Goal: Task Accomplishment & Management: Manage account settings

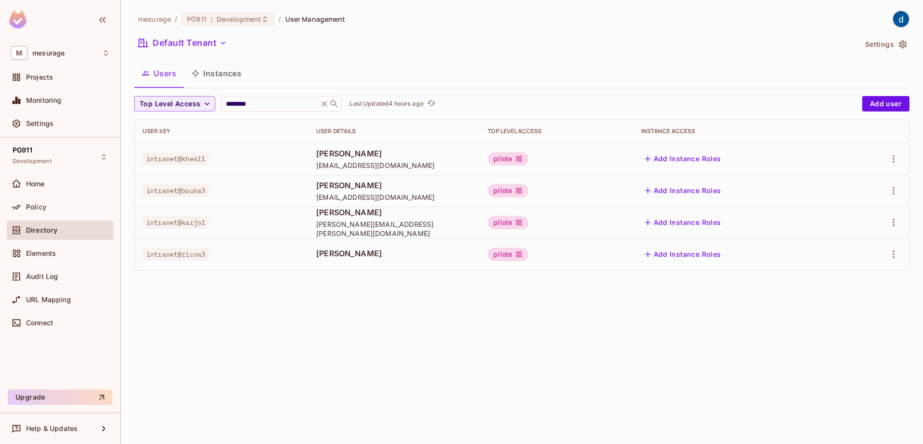
click at [347, 389] on div "mesurage / PG911 : Development / User Management Default Tenant Settings Users …" at bounding box center [522, 222] width 802 height 444
click at [432, 100] on button "Click to refresh data" at bounding box center [432, 104] width 12 height 12
click at [343, 339] on div "mesurage / PG911 : Development / User Management Default Tenant Settings Users …" at bounding box center [522, 222] width 802 height 444
click at [424, 102] on icon "refresh" at bounding box center [421, 102] width 8 height 5
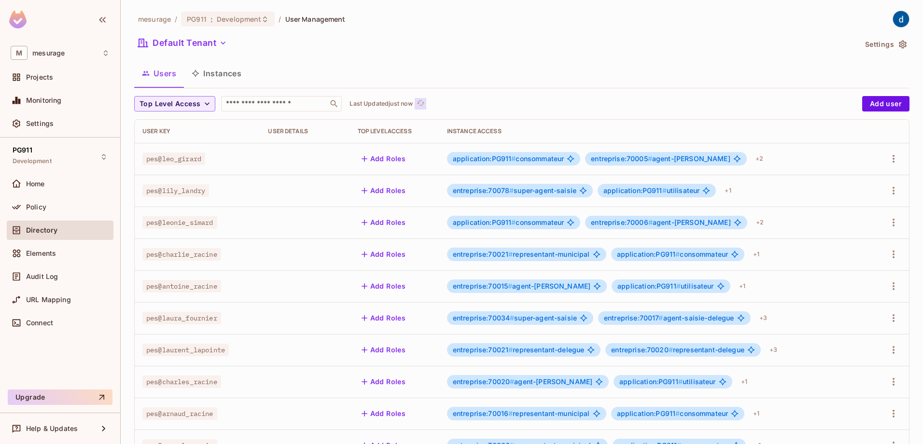
click at [421, 104] on icon "refresh" at bounding box center [421, 103] width 8 height 8
click at [274, 106] on input "text" at bounding box center [274, 104] width 101 height 10
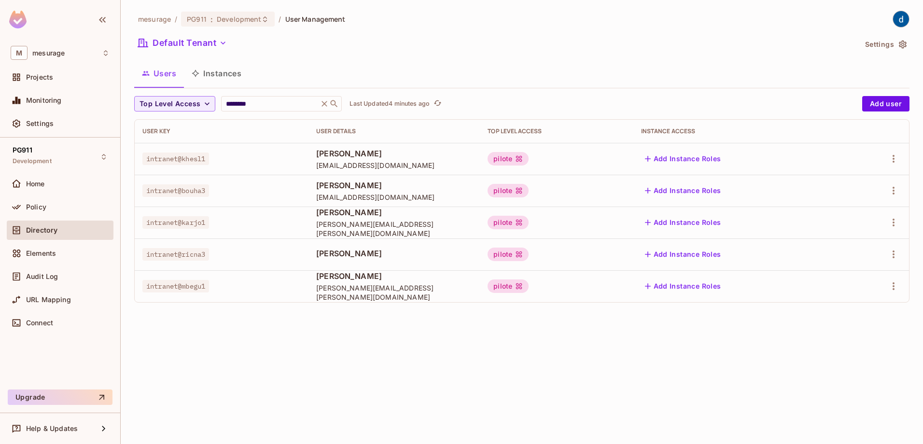
click at [349, 385] on div "mesurage / PG911 : Development / User Management Default Tenant Settings Users …" at bounding box center [522, 222] width 802 height 444
click at [372, 103] on p "Last Updated 4 minutes ago" at bounding box center [389, 104] width 80 height 8
click at [446, 101] on button "Click to refresh data" at bounding box center [440, 104] width 12 height 12
click at [447, 102] on div "Top Level Access ******** ​ Last Updated just now" at bounding box center [495, 103] width 723 height 15
click at [425, 104] on icon "refresh" at bounding box center [421, 103] width 8 height 8
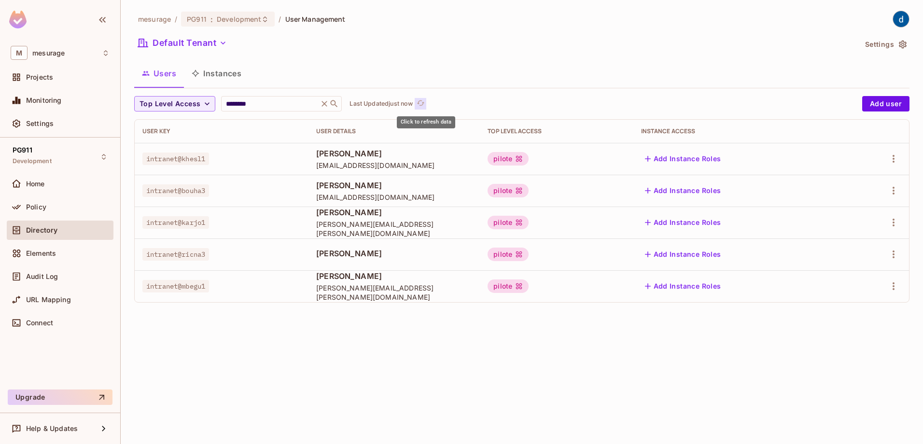
click at [425, 104] on icon "refresh" at bounding box center [421, 103] width 8 height 8
drag, startPoint x: 251, startPoint y: 108, endPoint x: 262, endPoint y: 108, distance: 10.1
click at [252, 108] on input "********" at bounding box center [270, 104] width 92 height 10
drag, startPoint x: 257, startPoint y: 103, endPoint x: 197, endPoint y: 107, distance: 60.0
click at [197, 107] on div "Top Level Access ******** ​ Last Updated just now" at bounding box center [495, 103] width 723 height 15
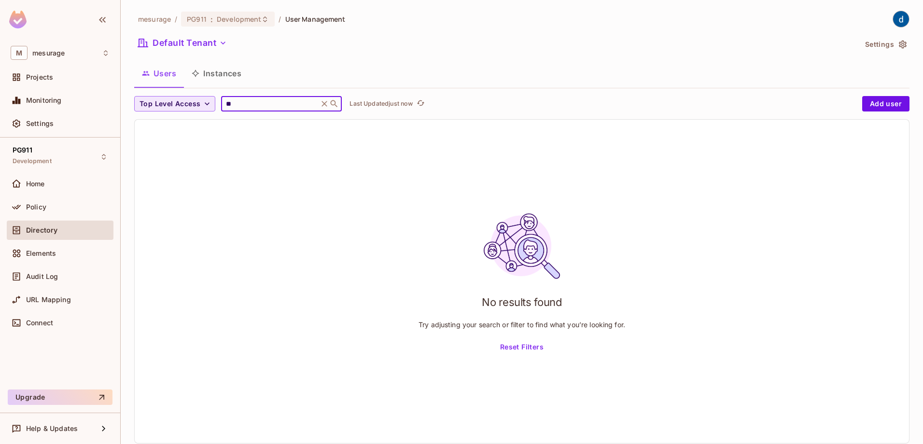
type input "*"
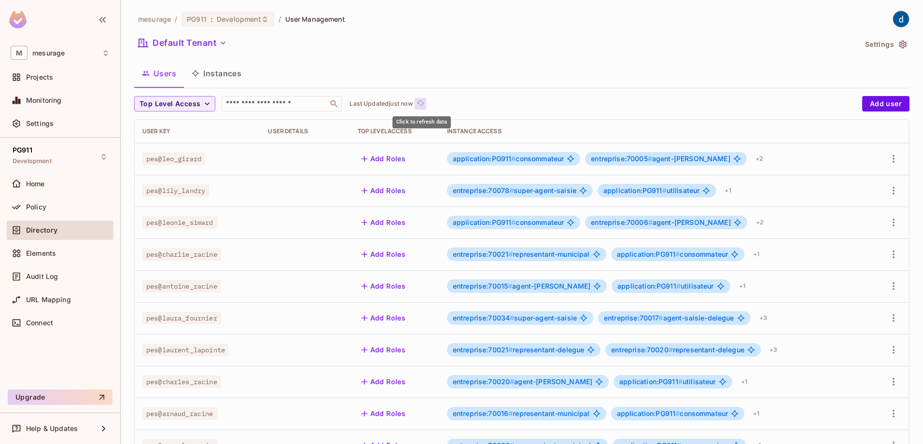
click at [420, 102] on icon "refresh" at bounding box center [421, 103] width 8 height 8
click at [267, 106] on input "text" at bounding box center [274, 104] width 101 height 10
type input "*"
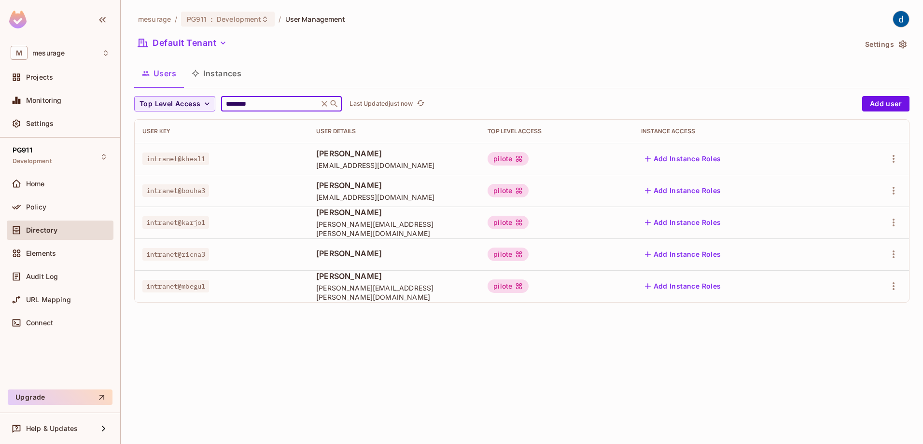
type input "********"
click at [313, 326] on div "mesurage / PG911 : Development / User Management Default Tenant Settings Users …" at bounding box center [522, 222] width 802 height 444
click at [498, 64] on div "Users Instances" at bounding box center [521, 73] width 775 height 24
click at [516, 344] on div "mesurage / PG911 : Development / User Management Default Tenant Settings Users …" at bounding box center [522, 222] width 802 height 444
click at [424, 327] on div "mesurage / PG911 : Development / User Management Default Tenant Settings Users …" at bounding box center [522, 222] width 802 height 444
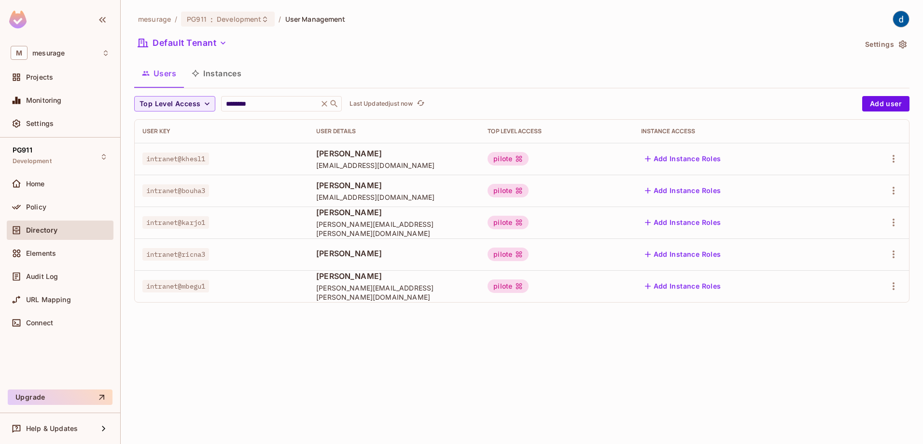
click at [541, 351] on div "mesurage / PG911 : Development / User Management Default Tenant Settings Users …" at bounding box center [522, 222] width 802 height 444
click at [308, 333] on div "mesurage / PG911 : Development / User Management Default Tenant Settings Users …" at bounding box center [522, 222] width 802 height 444
drag, startPoint x: 502, startPoint y: 39, endPoint x: 671, endPoint y: 2, distance: 173.3
click at [507, 39] on div "Default Tenant" at bounding box center [495, 44] width 722 height 18
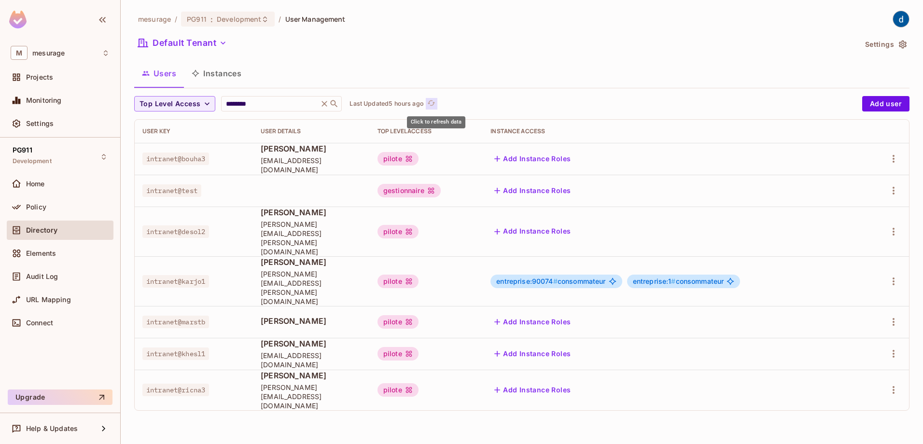
click at [435, 102] on icon "refresh" at bounding box center [431, 103] width 8 height 8
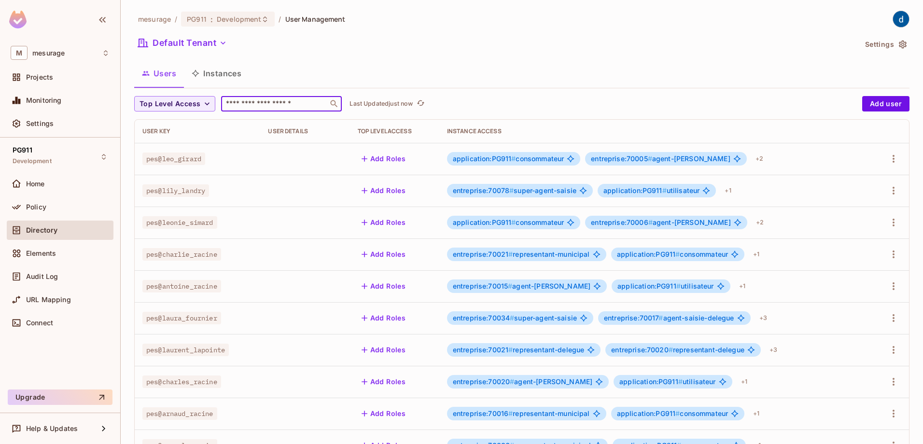
click at [251, 103] on input "text" at bounding box center [274, 104] width 101 height 10
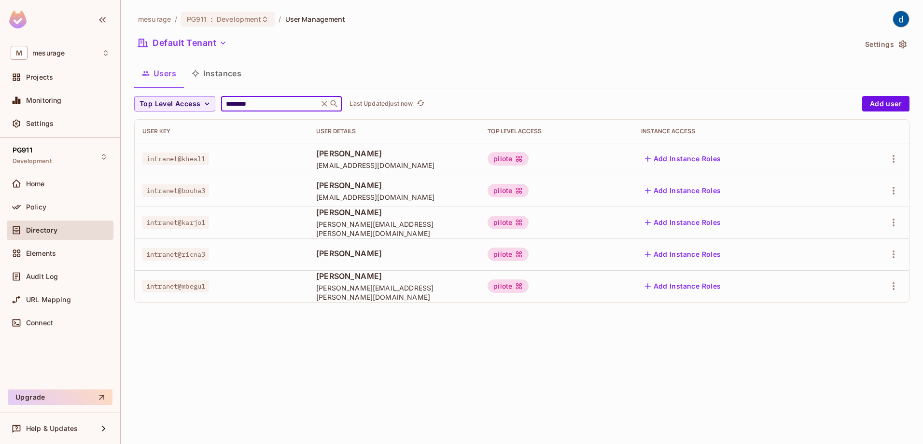
click at [321, 324] on div "mesurage / PG911 : Development / User Management Default Tenant Settings Users …" at bounding box center [522, 222] width 802 height 444
click at [423, 102] on icon "refresh" at bounding box center [421, 103] width 8 height 8
drag, startPoint x: 293, startPoint y: 359, endPoint x: 298, endPoint y: 359, distance: 5.3
click at [294, 360] on div "mesurage / PG911 : Development / User Management Default Tenant Settings Users …" at bounding box center [522, 222] width 802 height 444
click at [425, 105] on icon "refresh" at bounding box center [421, 103] width 8 height 8
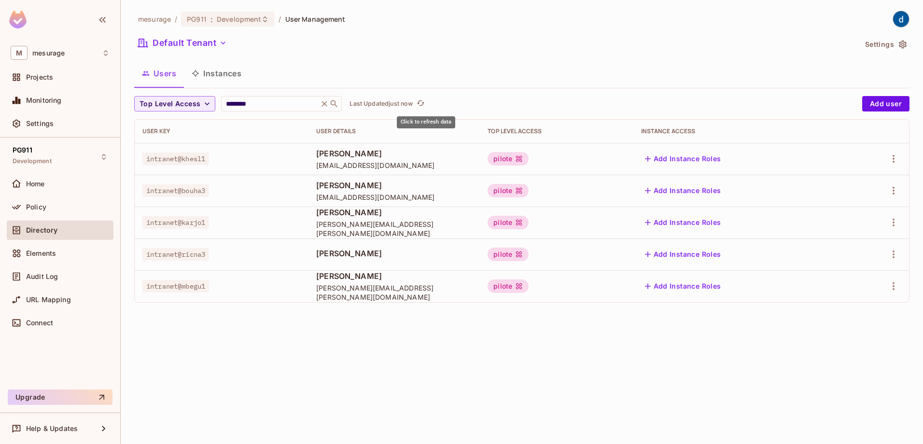
click at [425, 106] on icon "refresh" at bounding box center [421, 102] width 8 height 5
click at [425, 105] on icon "refresh" at bounding box center [421, 103] width 8 height 8
click at [349, 378] on div "mesurage / PG911 : Development / User Management Default Tenant Settings Users …" at bounding box center [522, 222] width 802 height 444
click at [425, 101] on icon "refresh" at bounding box center [421, 103] width 8 height 8
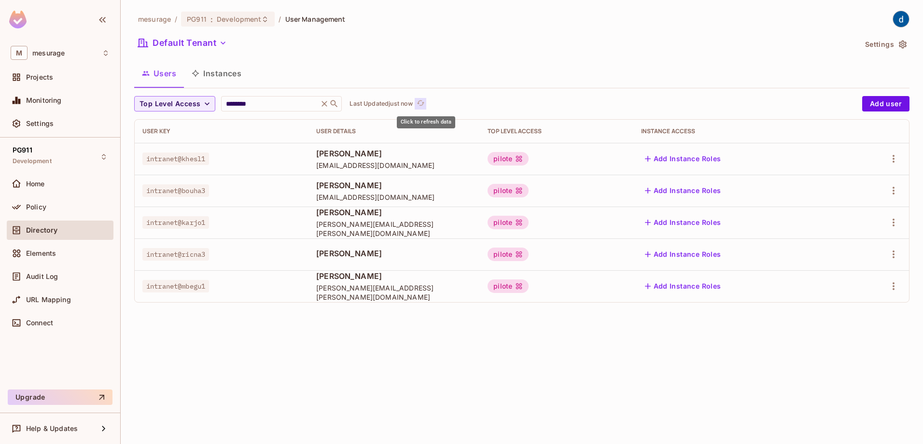
click at [425, 101] on icon "refresh" at bounding box center [421, 103] width 8 height 8
click at [289, 349] on div "mesurage / PG911 : Development / User Management Default Tenant Settings Users …" at bounding box center [522, 222] width 802 height 444
click at [266, 105] on input "********" at bounding box center [270, 104] width 92 height 10
drag, startPoint x: 280, startPoint y: 104, endPoint x: 187, endPoint y: 100, distance: 92.8
click at [188, 101] on div "Top Level Access ******** ​ Last Updated just now" at bounding box center [495, 103] width 723 height 15
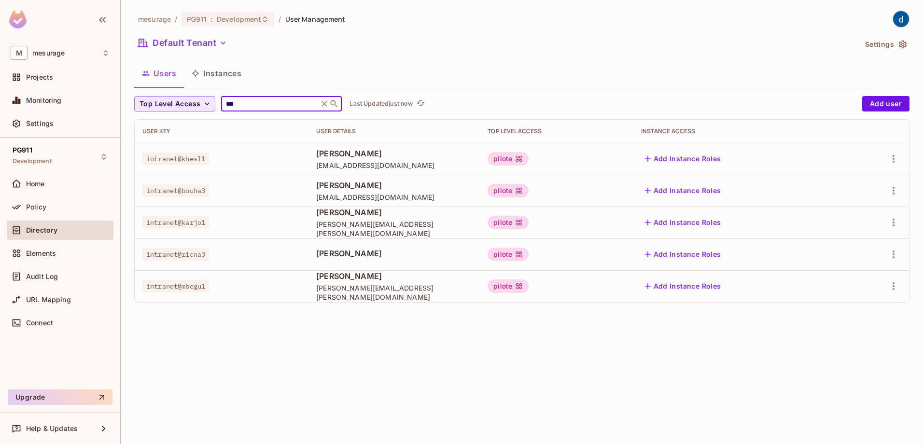
type input "****"
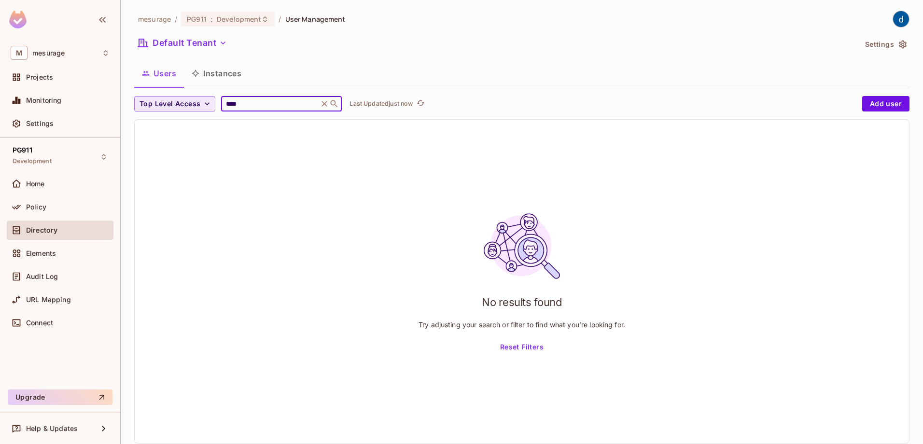
drag, startPoint x: 250, startPoint y: 104, endPoint x: 202, endPoint y: 103, distance: 47.8
click at [202, 103] on div "Top Level Access **** ​ Last Updated just now" at bounding box center [495, 103] width 723 height 15
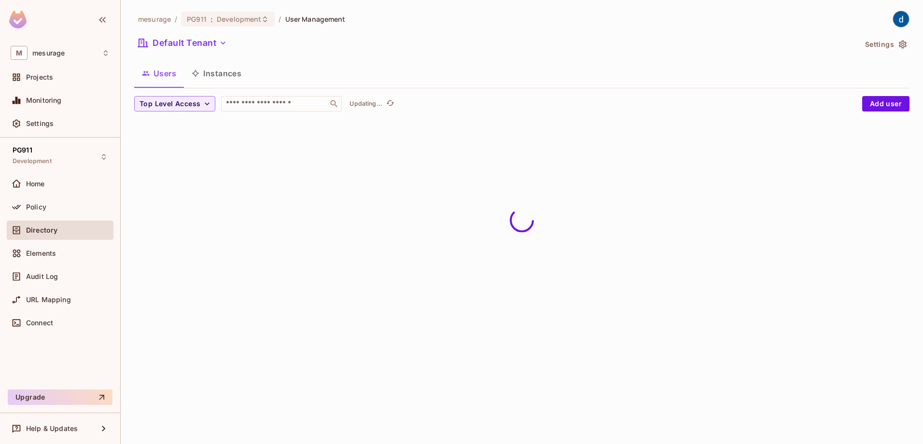
drag, startPoint x: 328, startPoint y: 147, endPoint x: 336, endPoint y: 144, distance: 8.7
click at [330, 147] on div "mesurage / PG911 : Development / User Management Default Tenant Settings Users …" at bounding box center [522, 222] width 802 height 444
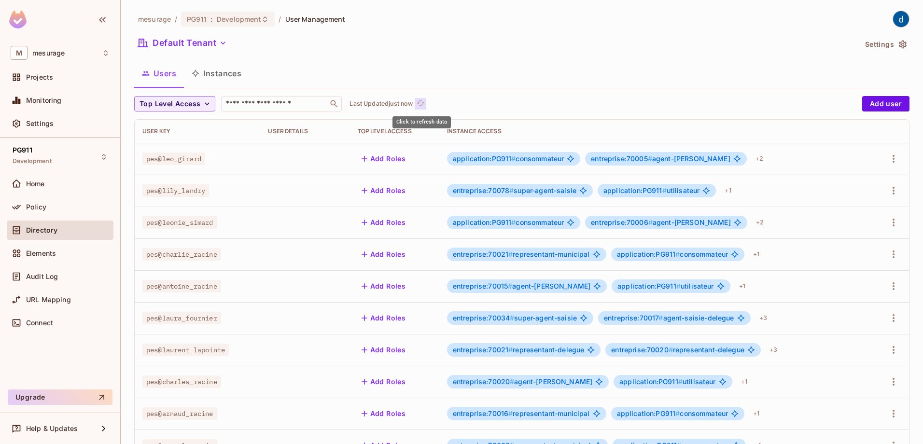
click at [423, 103] on icon "refresh" at bounding box center [421, 103] width 8 height 8
click at [424, 103] on icon "refresh" at bounding box center [421, 103] width 8 height 8
click at [274, 102] on input "text" at bounding box center [274, 104] width 101 height 10
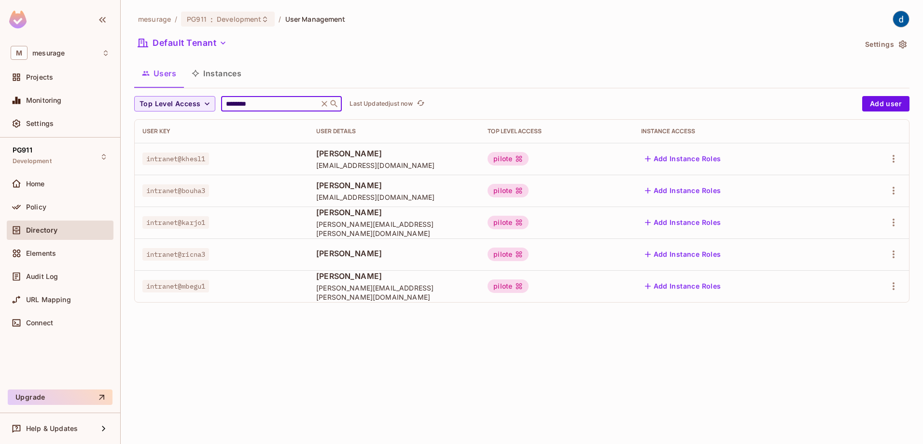
type input "********"
